Goal: Task Accomplishment & Management: Manage account settings

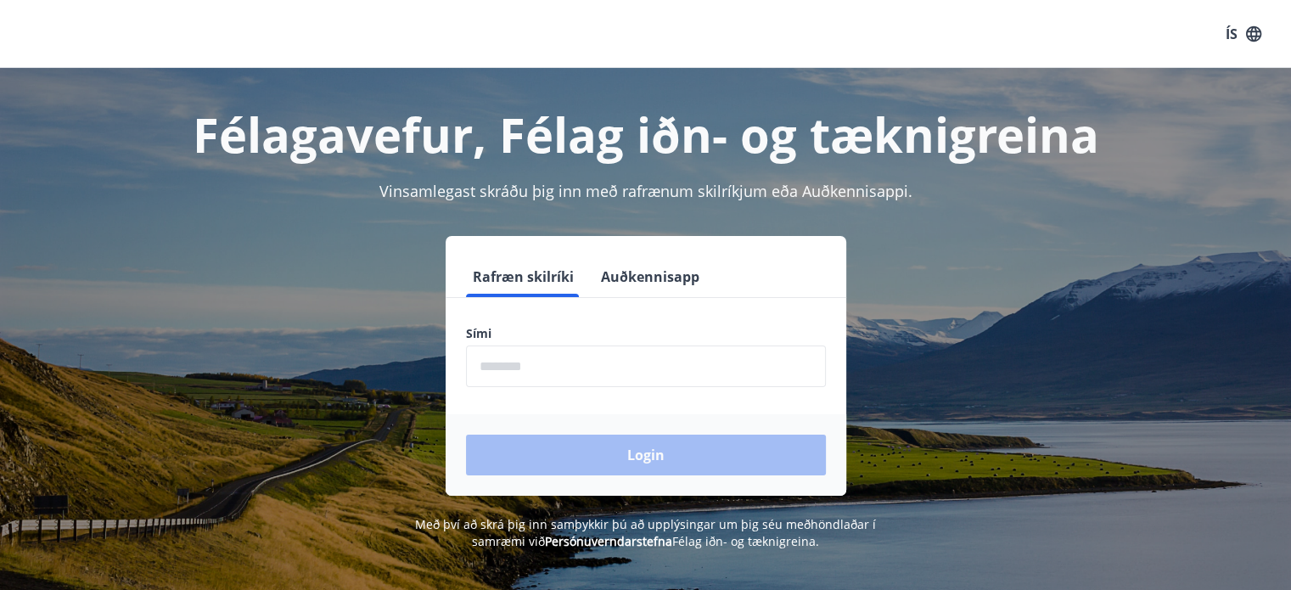
click at [619, 352] on input "phone" at bounding box center [646, 366] width 360 height 42
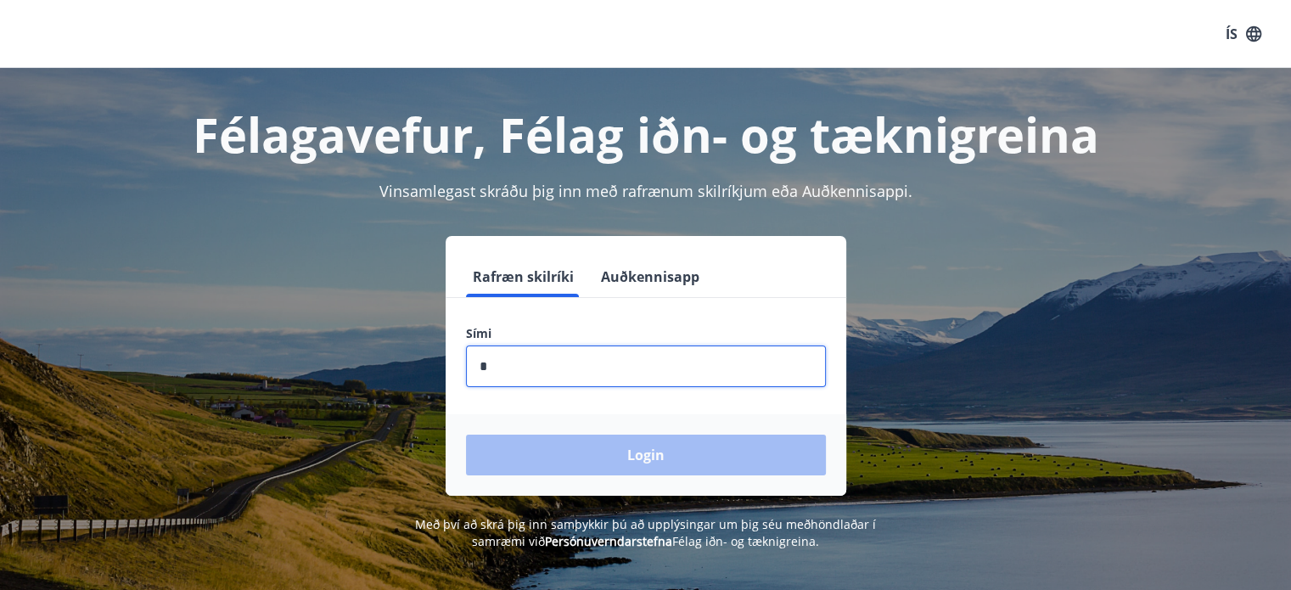
click at [619, 352] on input "phone" at bounding box center [646, 366] width 360 height 42
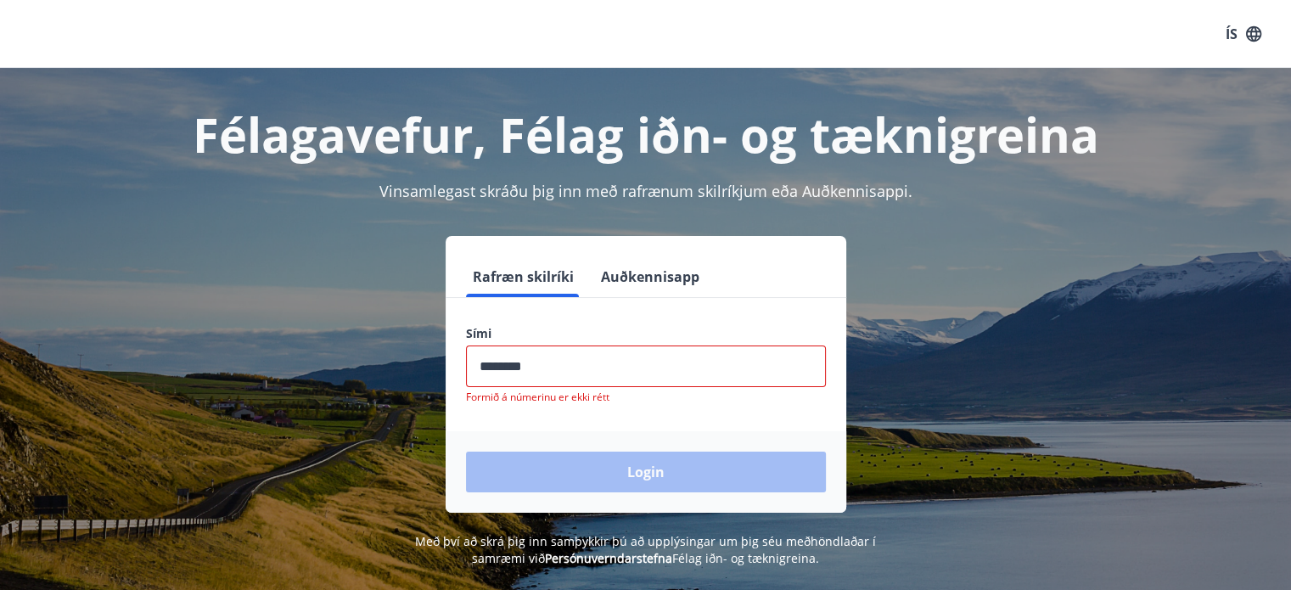
click at [629, 464] on div "Login" at bounding box center [646, 471] width 401 height 81
click at [587, 380] on input "phone" at bounding box center [646, 366] width 360 height 42
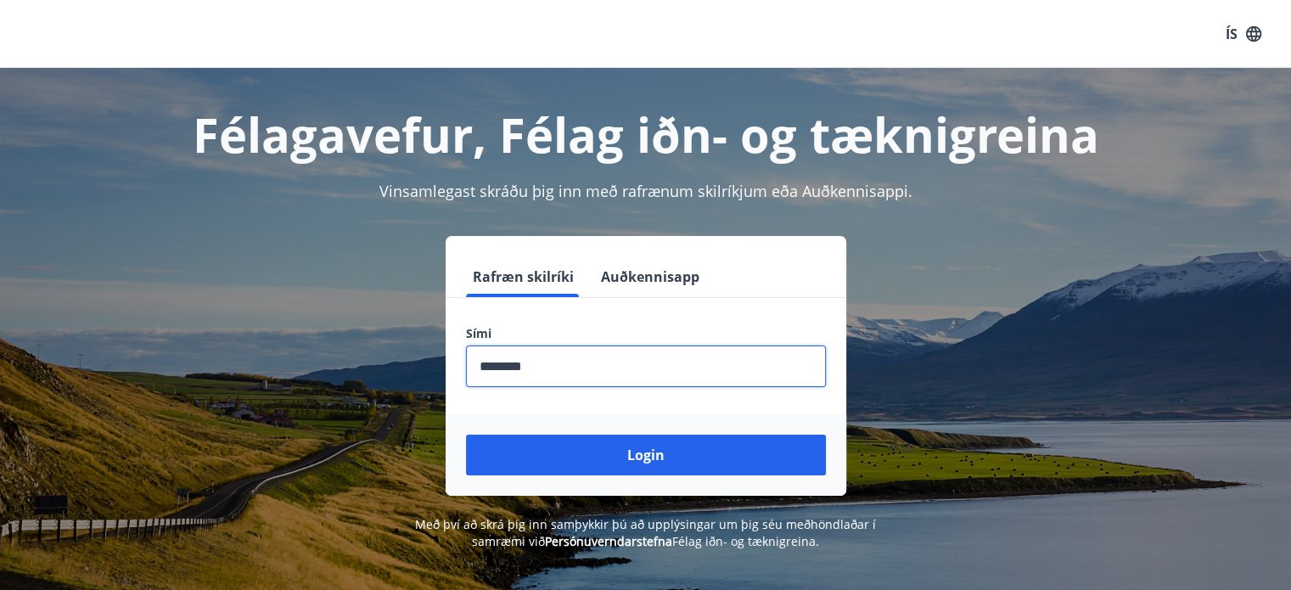
type input "********"
click at [466, 435] on button "Login" at bounding box center [646, 455] width 360 height 41
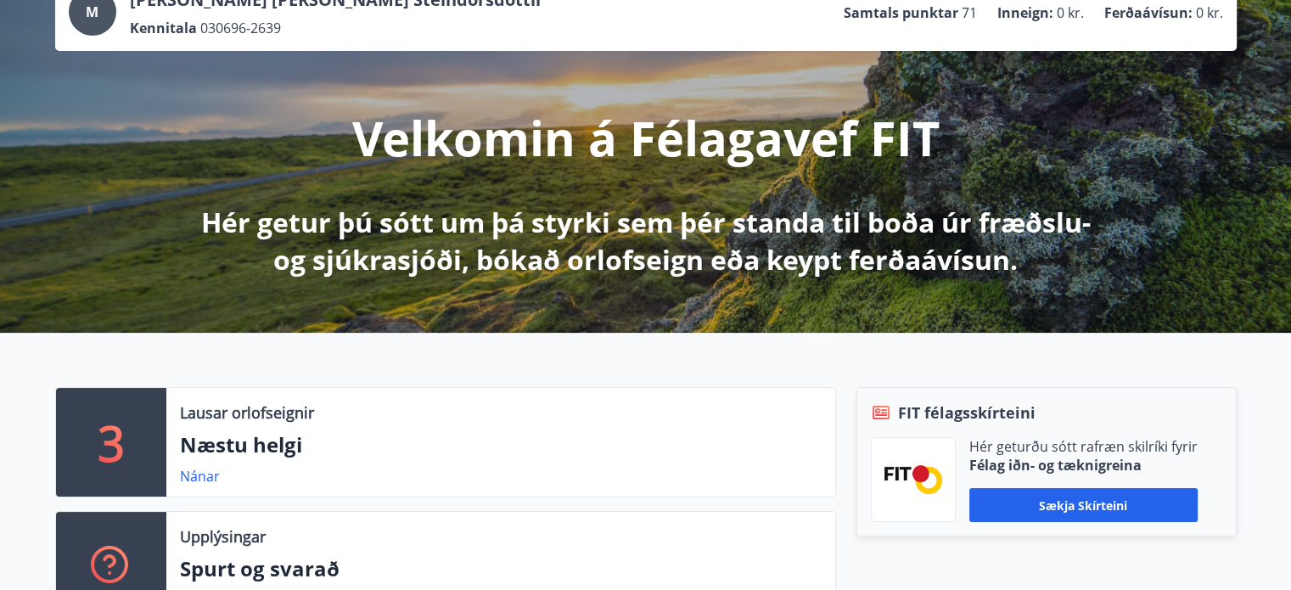
scroll to position [255, 0]
